Goal: Transaction & Acquisition: Download file/media

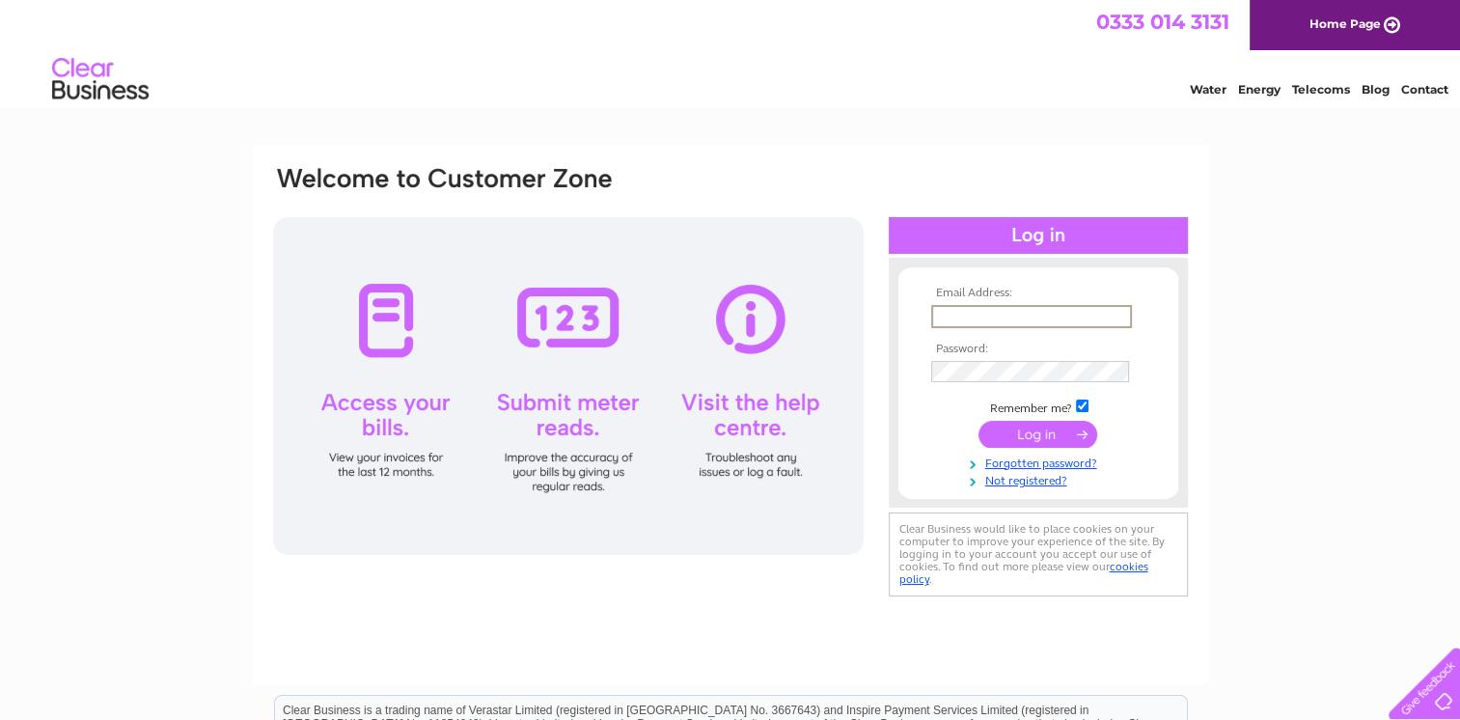
click at [958, 307] on input "text" at bounding box center [1031, 316] width 201 height 23
type input "sylvia@imperialheatingoils.com"
click at [979, 420] on input "submit" at bounding box center [1038, 433] width 119 height 27
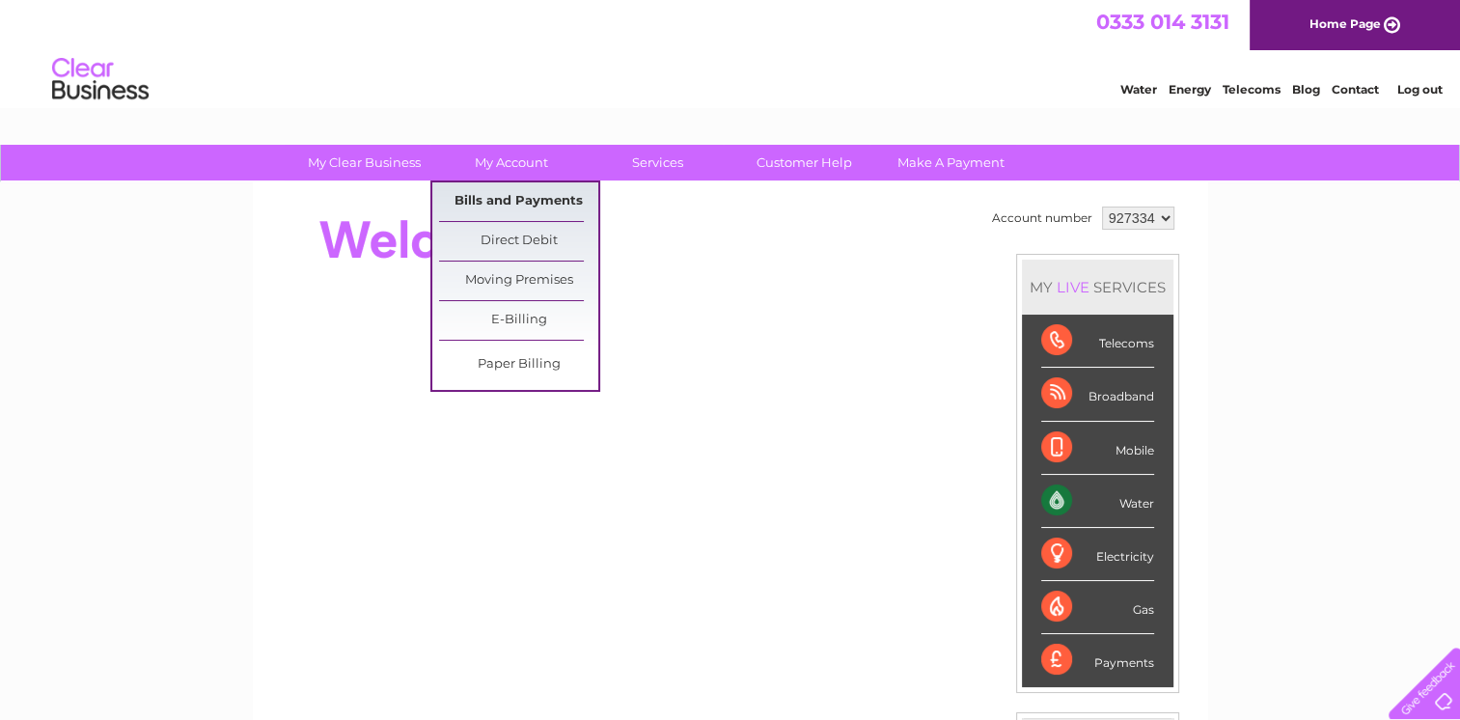
click at [522, 206] on link "Bills and Payments" at bounding box center [518, 201] width 159 height 39
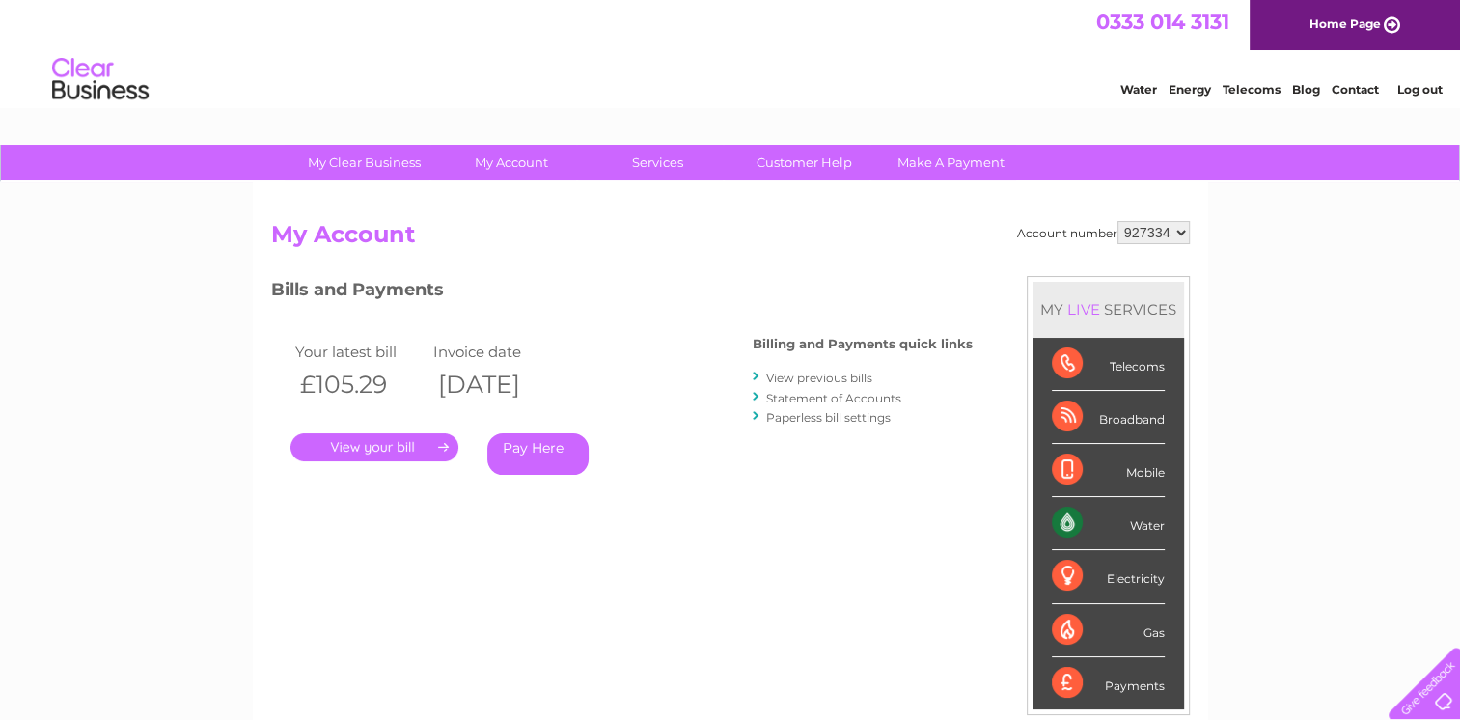
click at [439, 441] on link "." at bounding box center [374, 447] width 168 height 28
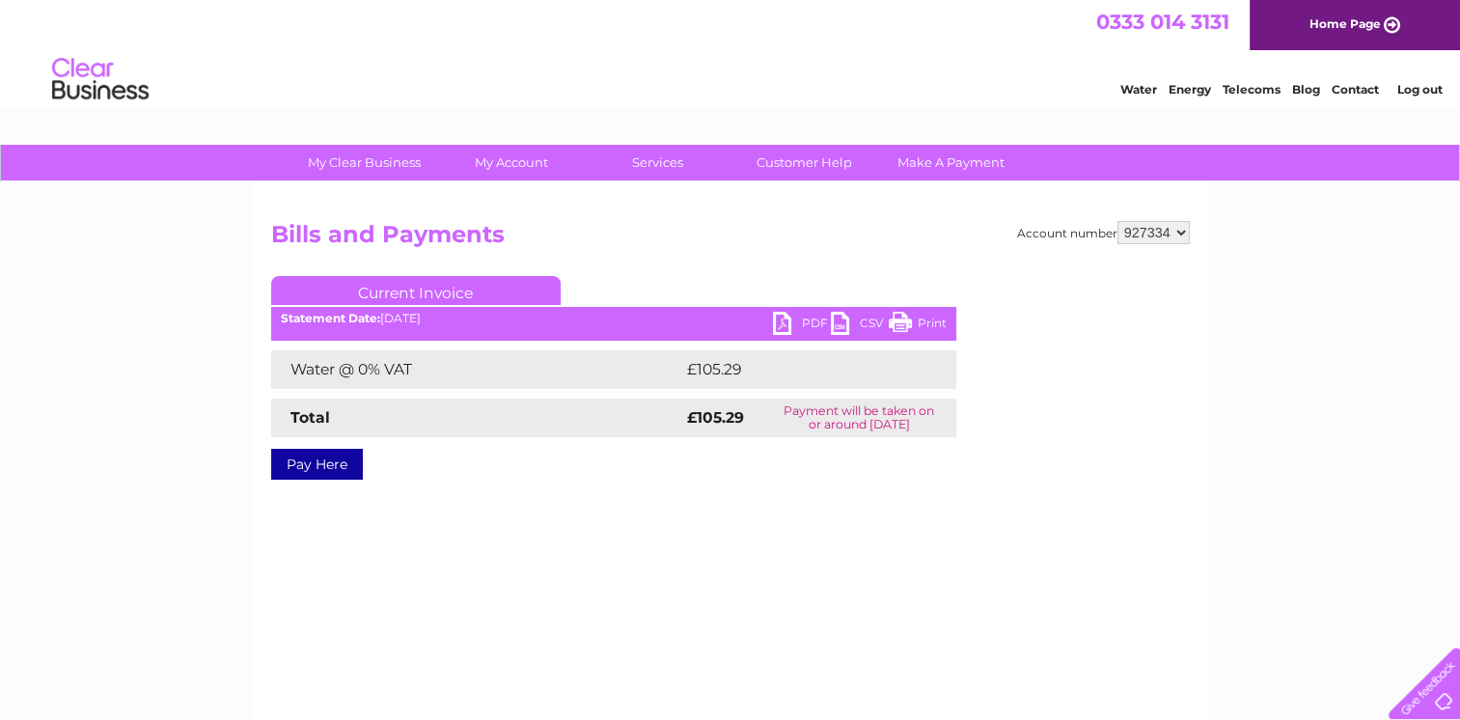
click at [786, 321] on link "PDF" at bounding box center [802, 326] width 58 height 28
click at [786, 320] on link "PDF" at bounding box center [802, 326] width 58 height 28
click at [1425, 91] on link "Log out" at bounding box center [1418, 89] width 45 height 14
